Goal: Information Seeking & Learning: Learn about a topic

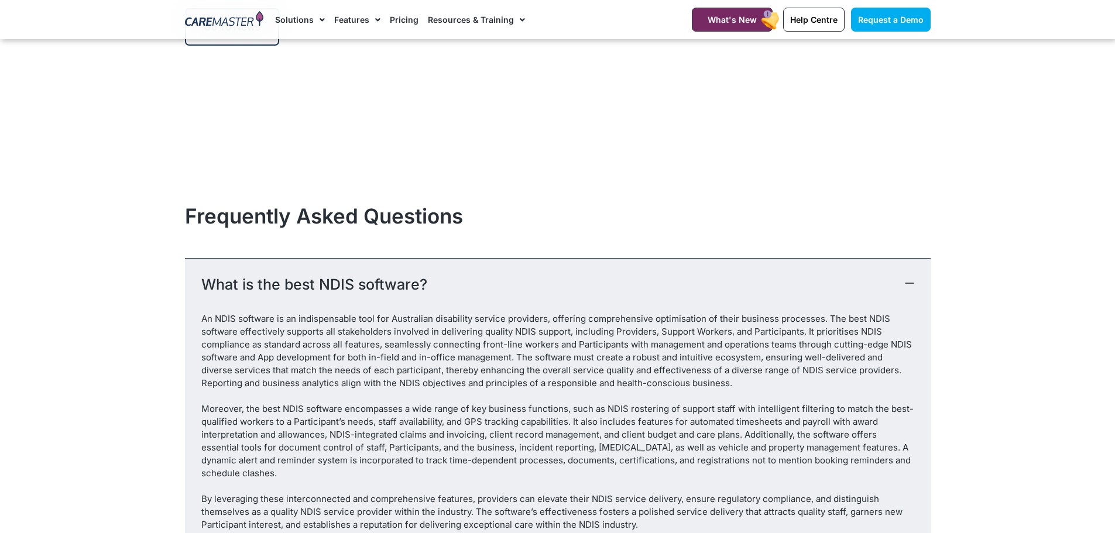
scroll to position [7472, 0]
